Goal: Task Accomplishment & Management: Use online tool/utility

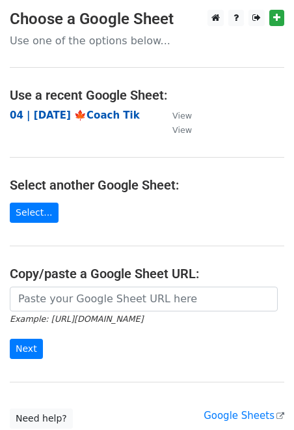
click at [92, 115] on strong "04 | [DATE] 🍁Coach Tik" at bounding box center [75, 115] width 130 height 12
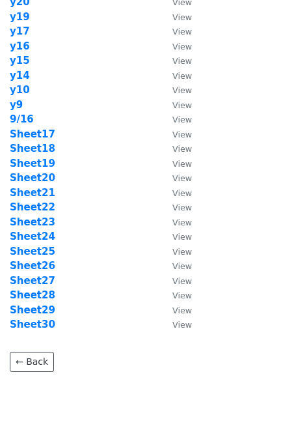
scroll to position [170, 0]
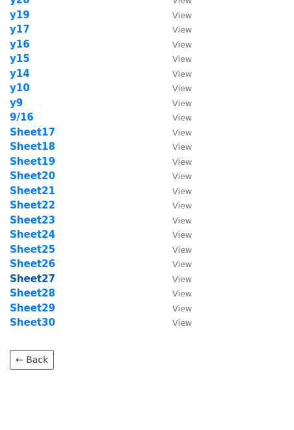
click at [41, 275] on strong "Sheet27" at bounding box center [33, 279] width 46 height 12
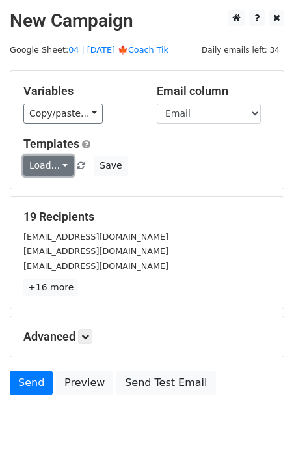
click at [42, 167] on link "Load..." at bounding box center [48, 166] width 50 height 20
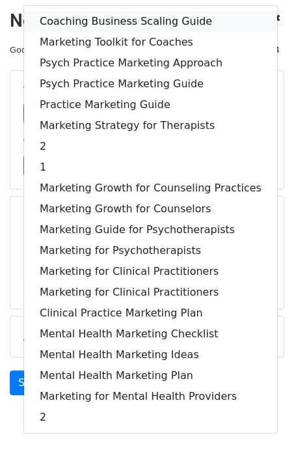
click at [92, 14] on link "Coaching Business Scaling Guide" at bounding box center [150, 21] width 253 height 21
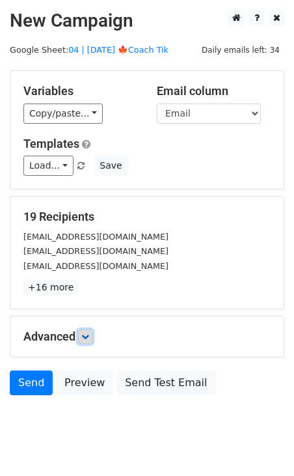
click at [85, 331] on link at bounding box center [85, 337] width 14 height 14
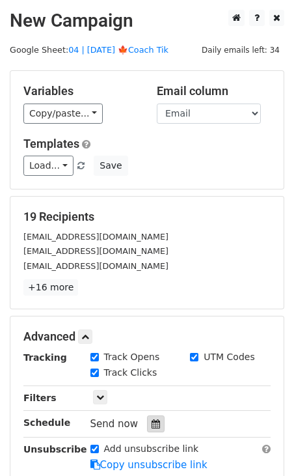
click at [149, 418] on div at bounding box center [156, 423] width 18 height 17
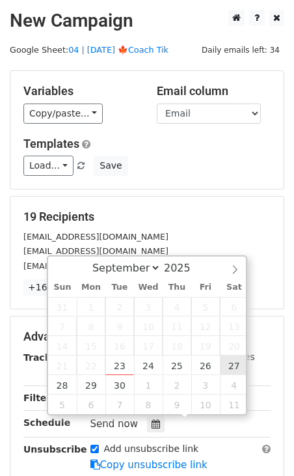
type input "2025-09-27 12:00"
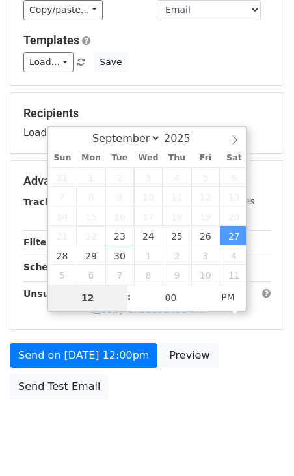
scroll to position [136, 0]
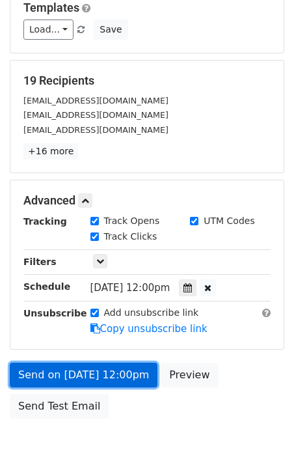
click at [44, 372] on link "Send on Sep 27 at 12:00pm" at bounding box center [84, 375] width 148 height 25
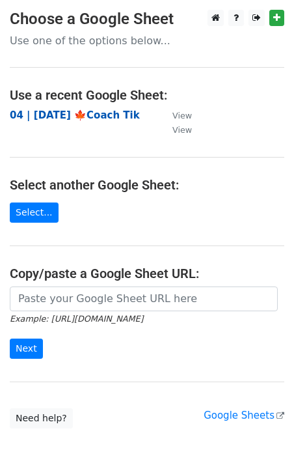
click at [98, 113] on strong "04 | [DATE] 🍁Coach Tik" at bounding box center [75, 115] width 130 height 12
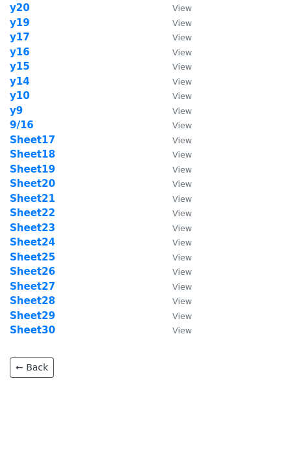
scroll to position [162, 0]
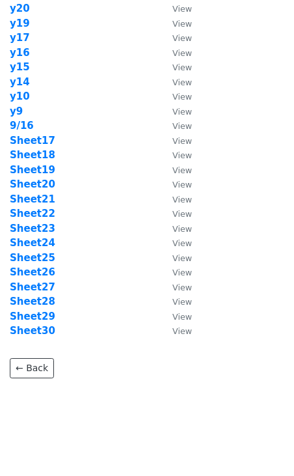
click at [43, 308] on td "Sheet28" at bounding box center [85, 301] width 150 height 15
click at [42, 302] on strong "Sheet28" at bounding box center [33, 302] width 46 height 12
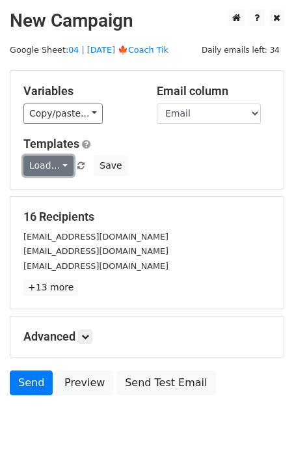
click at [45, 163] on link "Load..." at bounding box center [48, 166] width 50 height 20
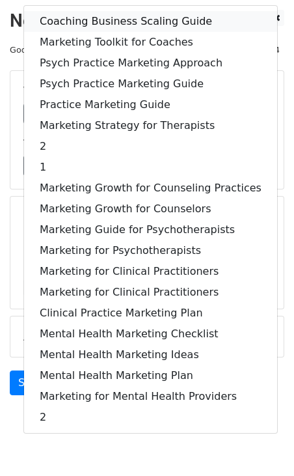
click at [86, 27] on link "Coaching Business Scaling Guide" at bounding box center [150, 21] width 253 height 21
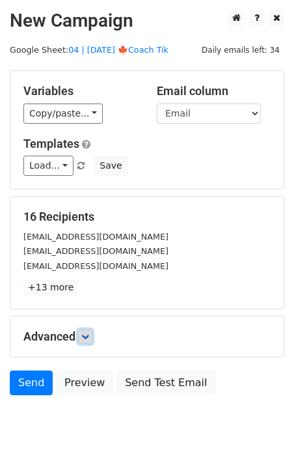
click at [87, 331] on link at bounding box center [85, 337] width 14 height 14
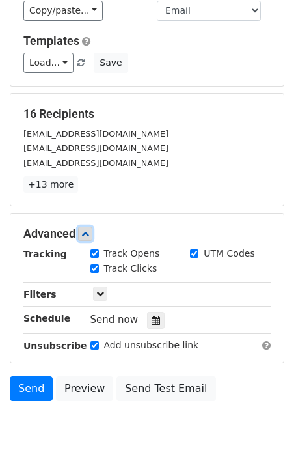
scroll to position [157, 0]
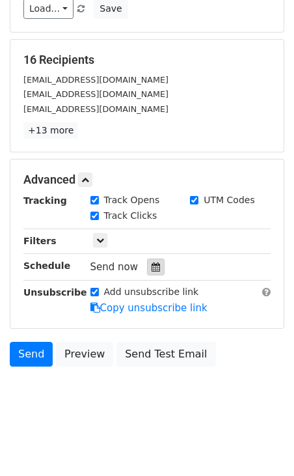
click at [147, 269] on div at bounding box center [156, 267] width 18 height 17
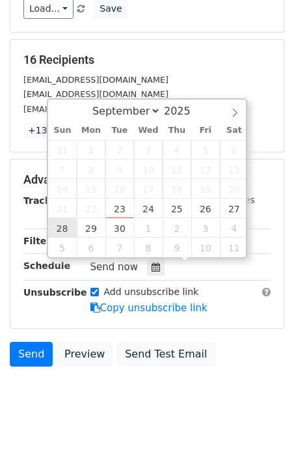
type input "2025-09-28 12:00"
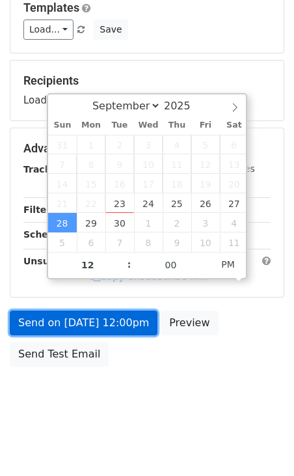
click at [87, 329] on link "Send on Sep 28 at 12:00pm" at bounding box center [84, 323] width 148 height 25
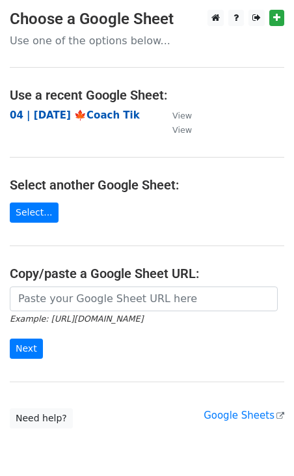
click at [73, 116] on strong "04 | [DATE] 🍁Coach Tik" at bounding box center [75, 115] width 130 height 12
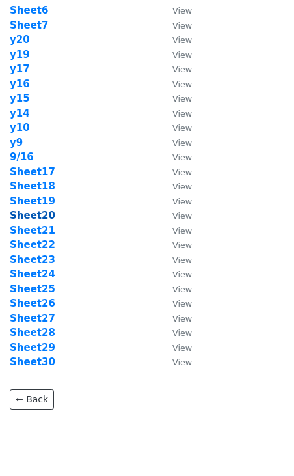
scroll to position [130, 0]
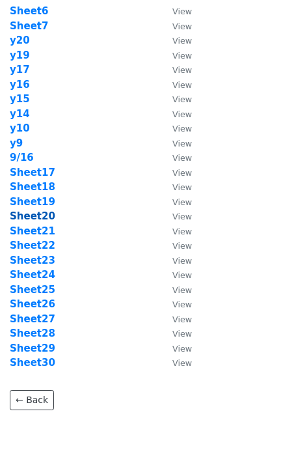
click at [31, 352] on strong "Sheet29" at bounding box center [33, 349] width 46 height 12
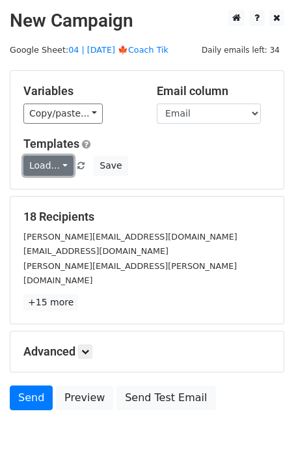
click at [59, 167] on link "Load..." at bounding box center [48, 166] width 50 height 20
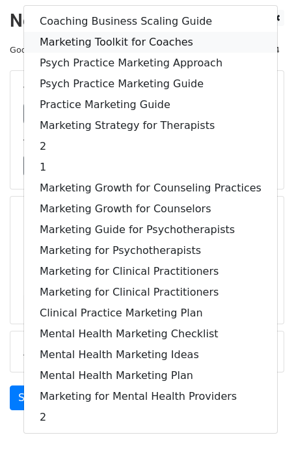
click at [102, 37] on link "Marketing Toolkit for Coaches" at bounding box center [150, 42] width 253 height 21
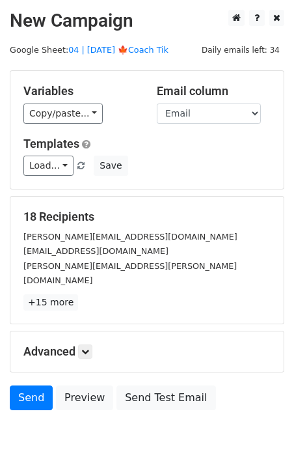
click at [85, 344] on div "Advanced Tracking Track Opens UTM Codes Track Clicks Filters Only include sprea…" at bounding box center [147, 351] width 274 height 40
click at [87, 348] on icon at bounding box center [85, 352] width 8 height 8
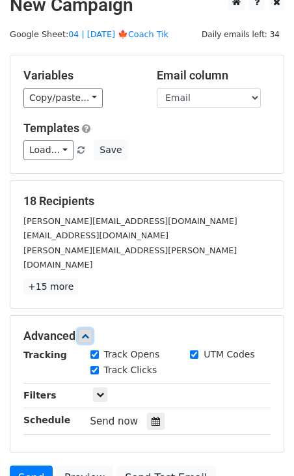
scroll to position [157, 0]
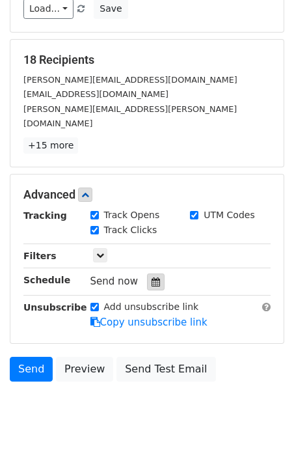
click at [150, 274] on div at bounding box center [156, 282] width 18 height 17
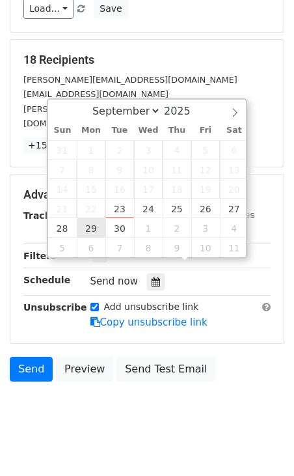
type input "[DATE] 12:00"
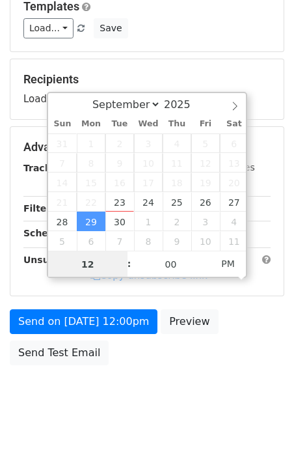
scroll to position [136, 0]
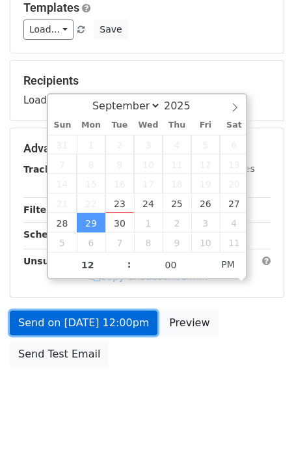
click at [91, 318] on link "Send on [DATE] 12:00pm" at bounding box center [84, 323] width 148 height 25
